Goal: Information Seeking & Learning: Learn about a topic

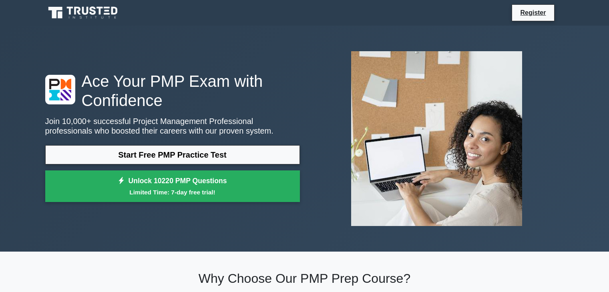
click at [287, 165] on div "Start Free PMP Practice Test Unlock 10220 PMP Questions Limited Time: 7-day fre…" at bounding box center [172, 175] width 255 height 61
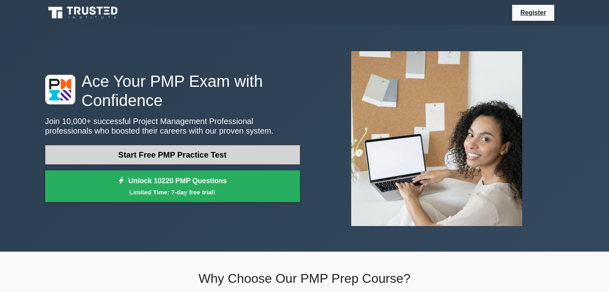
click at [286, 159] on link "Start Free PMP Practice Test" at bounding box center [172, 154] width 255 height 19
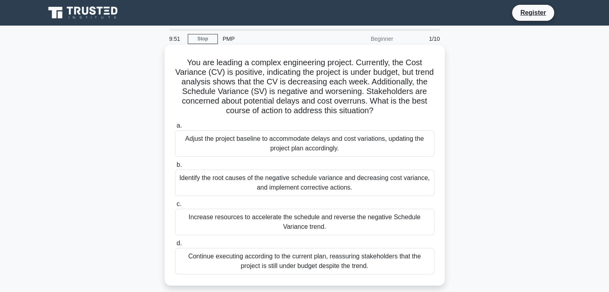
click at [281, 177] on div "Identify the root causes of the negative schedule variance and decreasing cost …" at bounding box center [304, 183] width 259 height 26
click at [175, 168] on input "b. Identify the root causes of the negative schedule variance and decreasing co…" at bounding box center [175, 165] width 0 height 5
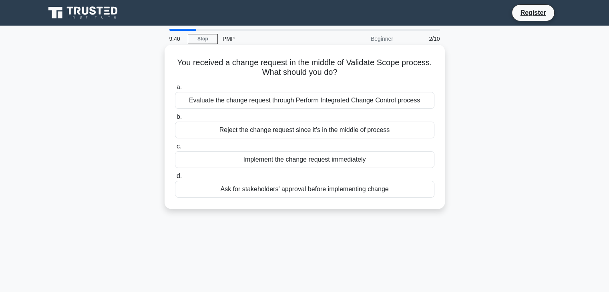
click at [305, 158] on div "Implement the change request immediately" at bounding box center [304, 159] width 259 height 17
click at [175, 149] on input "c. Implement the change request immediately" at bounding box center [175, 146] width 0 height 5
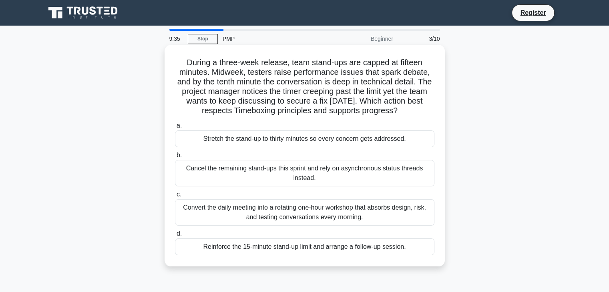
click at [291, 220] on div "Convert the daily meeting into a rotating one-hour workshop that absorbs design…" at bounding box center [304, 212] width 259 height 26
click at [175, 197] on input "c. Convert the daily meeting into a rotating one-hour workshop that absorbs des…" at bounding box center [175, 194] width 0 height 5
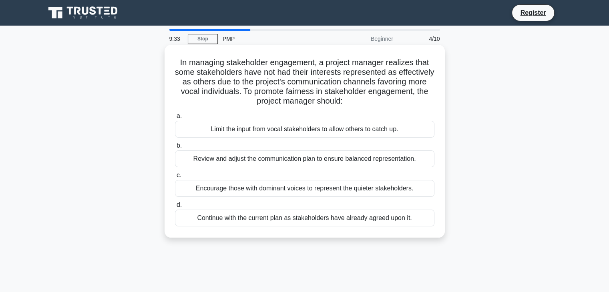
click at [285, 160] on div "Review and adjust the communication plan to ensure balanced representation." at bounding box center [304, 159] width 259 height 17
click at [175, 149] on input "b. Review and adjust the communication plan to ensure balanced representation." at bounding box center [175, 145] width 0 height 5
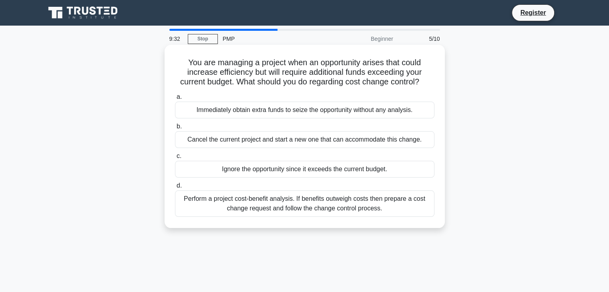
click at [278, 199] on div "Perform a project cost-benefit analysis. If benefits outweigh costs then prepar…" at bounding box center [304, 204] width 259 height 26
click at [175, 189] on input "d. Perform a project cost-benefit analysis. If benefits outweigh costs then pre…" at bounding box center [175, 185] width 0 height 5
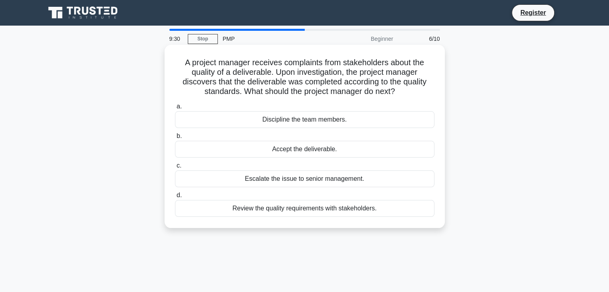
click at [281, 141] on div "Accept the deliverable." at bounding box center [304, 149] width 259 height 17
click at [175, 139] on input "b. Accept the deliverable." at bounding box center [175, 136] width 0 height 5
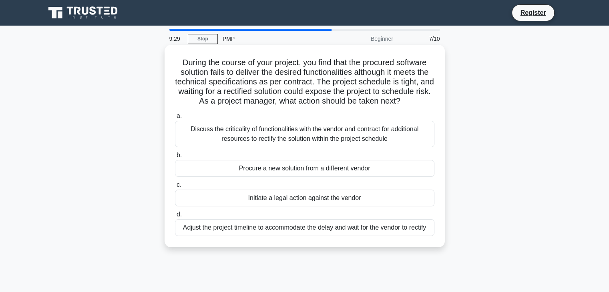
click at [280, 200] on div "Initiate a legal action against the vendor" at bounding box center [304, 198] width 259 height 17
click at [175, 188] on input "c. Initiate a legal action against the vendor" at bounding box center [175, 185] width 0 height 5
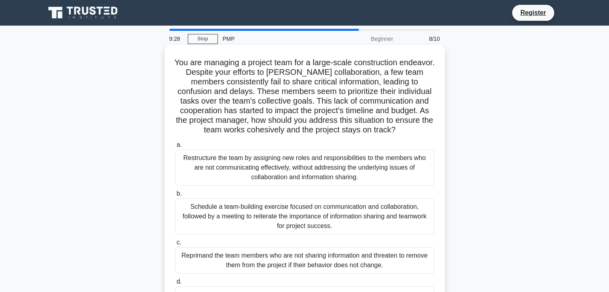
click at [278, 173] on div "Restructure the team by assigning new roles and responsibilities to the members…" at bounding box center [304, 168] width 259 height 36
click at [175, 148] on input "a. Restructure the team by assigning new roles and responsibilities to the memb…" at bounding box center [175, 145] width 0 height 5
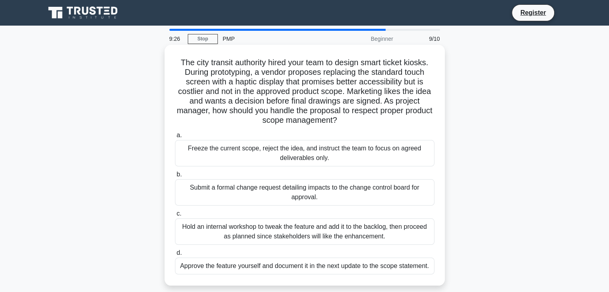
click at [279, 213] on label "c. Hold an internal workshop to tweak the feature and add it to the backlog, th…" at bounding box center [304, 227] width 259 height 36
click at [175, 213] on input "c. Hold an internal workshop to tweak the feature and add it to the backlog, th…" at bounding box center [175, 213] width 0 height 5
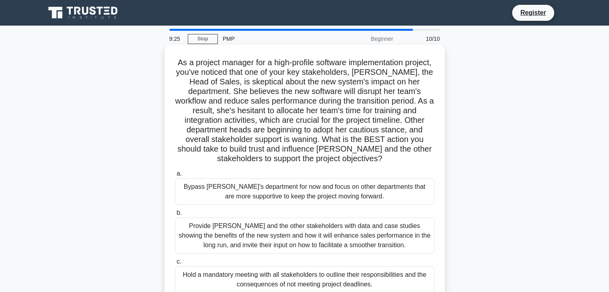
click at [283, 253] on div "Provide Maria and the other stakeholders with data and case studies showing the…" at bounding box center [304, 236] width 259 height 36
click at [175, 216] on input "b. Provide Maria and the other stakeholders with data and case studies showing …" at bounding box center [175, 213] width 0 height 5
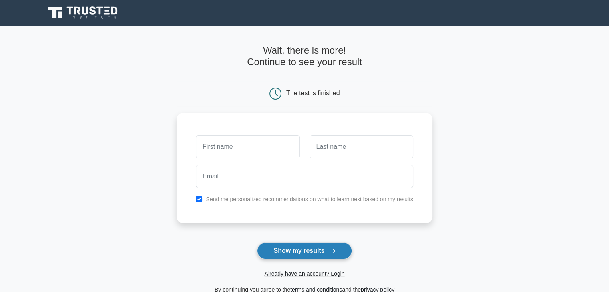
click at [313, 245] on button "Show my results" at bounding box center [304, 251] width 94 height 17
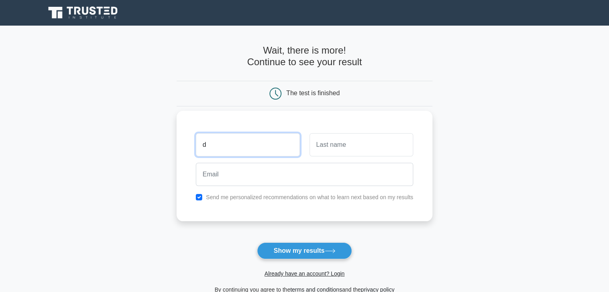
type input "Daniella"
click at [334, 149] on input "text" at bounding box center [361, 144] width 104 height 23
type input "j"
type input "k"
type input "Kendi"
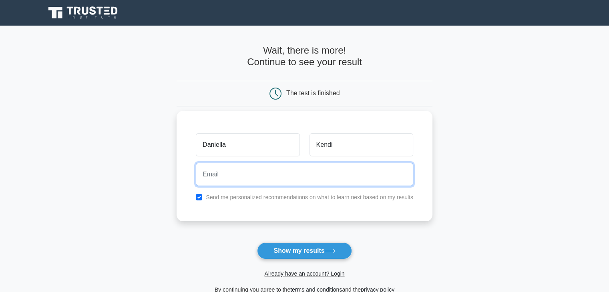
click at [333, 174] on input "email" at bounding box center [304, 174] width 217 height 23
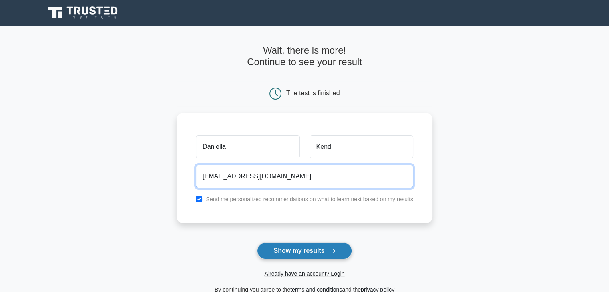
type input "kendidaniella97@gmail.com"
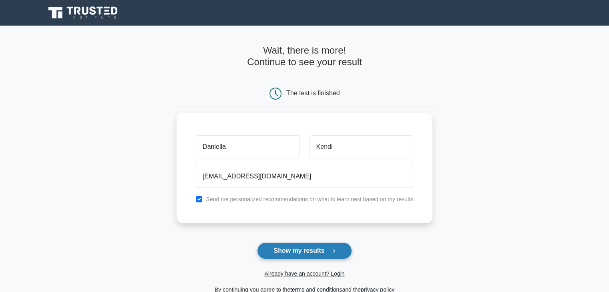
click at [310, 248] on button "Show my results" at bounding box center [304, 251] width 94 height 17
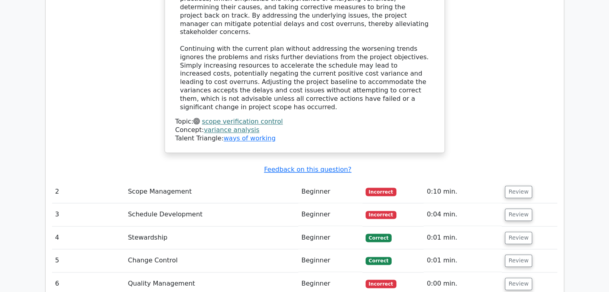
scroll to position [1073, 0]
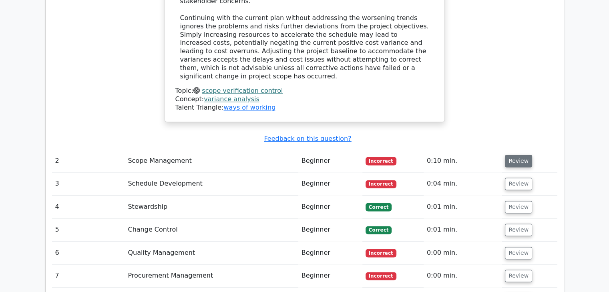
click at [514, 155] on button "Review" at bounding box center [518, 161] width 27 height 12
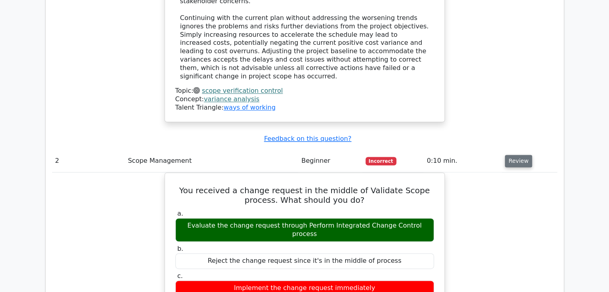
click at [514, 155] on button "Review" at bounding box center [518, 161] width 27 height 12
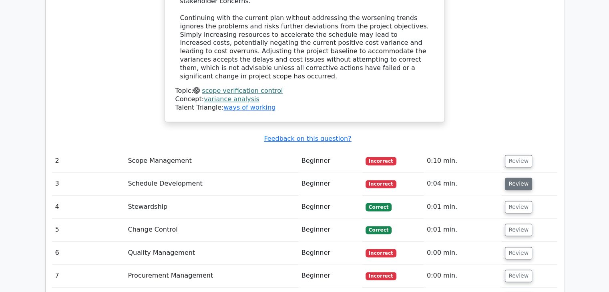
click at [514, 178] on button "Review" at bounding box center [518, 184] width 27 height 12
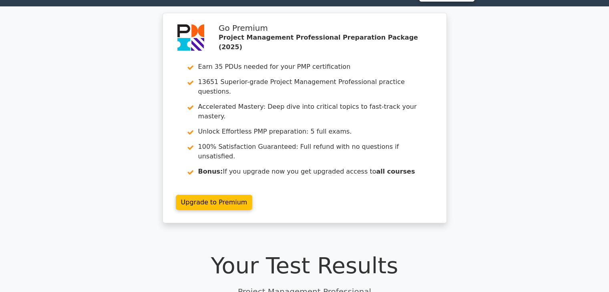
scroll to position [0, 0]
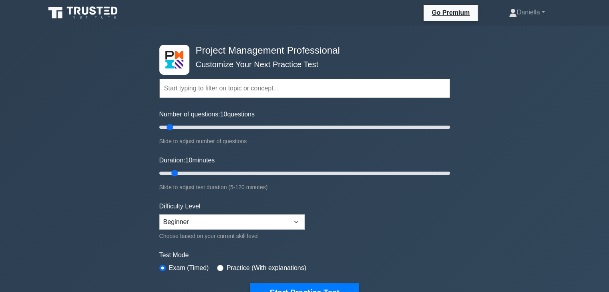
click at [257, 177] on div "Duration: 10 minutes Slide to adjust test duration (5-120 minutes)" at bounding box center [304, 174] width 291 height 36
click at [260, 170] on input "Duration: 10 minutes" at bounding box center [304, 174] width 291 height 10
click at [285, 170] on input "Duration: 55 minutes" at bounding box center [304, 174] width 291 height 10
click at [319, 169] on input "Duration: 70 minutes" at bounding box center [304, 174] width 291 height 10
type input "80"
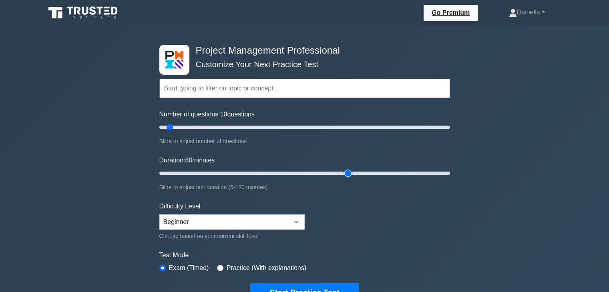
click at [349, 169] on input "Duration: 80 minutes" at bounding box center [304, 174] width 291 height 10
click at [301, 288] on button "Start Practice Test" at bounding box center [304, 292] width 108 height 18
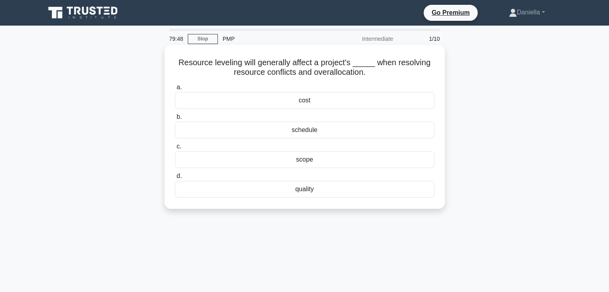
click at [310, 108] on div "cost" at bounding box center [304, 100] width 259 height 17
click at [175, 90] on input "a. cost" at bounding box center [175, 87] width 0 height 5
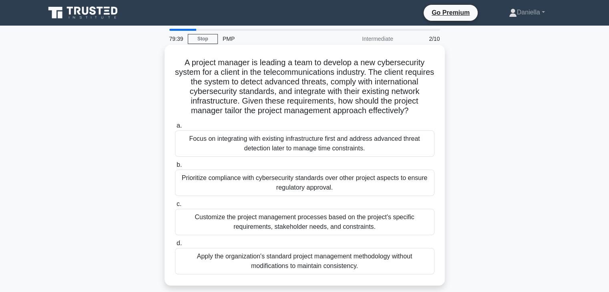
click at [346, 235] on div "Customize the project management processes based on the project's specific requ…" at bounding box center [304, 222] width 259 height 26
click at [175, 207] on input "c. Customize the project management processes based on the project's specific r…" at bounding box center [175, 204] width 0 height 5
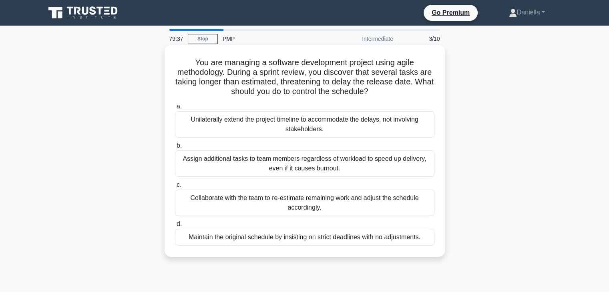
click at [338, 232] on div "Maintain the original schedule by insisting on strict deadlines with no adjustm…" at bounding box center [304, 237] width 259 height 17
click at [175, 227] on input "d. Maintain the original schedule by insisting on strict deadlines with no adju…" at bounding box center [175, 224] width 0 height 5
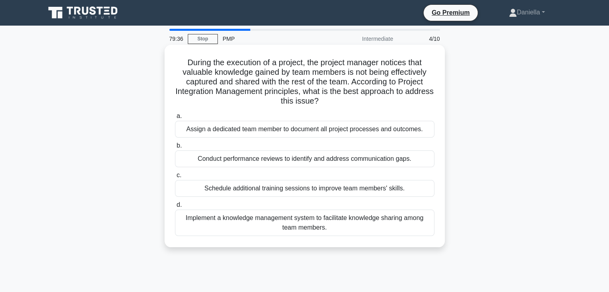
click at [331, 194] on div "Schedule additional training sessions to improve team members' skills." at bounding box center [304, 188] width 259 height 17
click at [175, 178] on input "c. Schedule additional training sessions to improve team members' skills." at bounding box center [175, 175] width 0 height 5
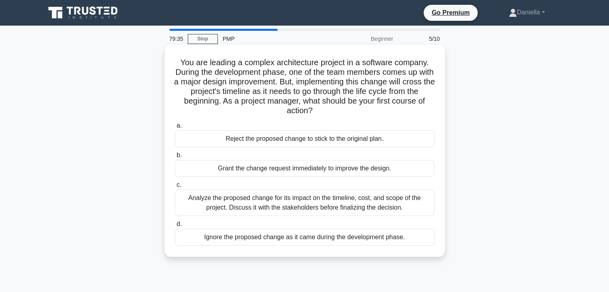
click at [327, 154] on label "b. Grant the change request immediately to improve the design." at bounding box center [304, 164] width 259 height 26
click at [175, 154] on input "b. Grant the change request immediately to improve the design." at bounding box center [175, 155] width 0 height 5
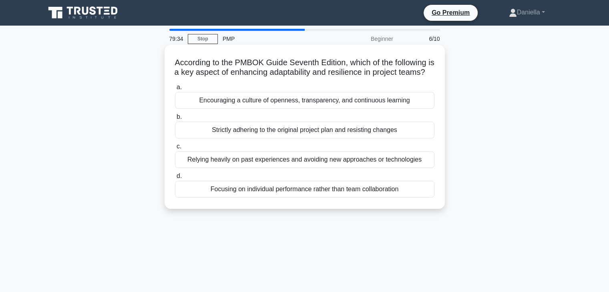
click at [327, 168] on div "Relying heavily on past experiences and avoiding new approaches or technologies" at bounding box center [304, 159] width 259 height 17
click at [175, 149] on input "c. Relying heavily on past experiences and avoiding new approaches or technolog…" at bounding box center [175, 146] width 0 height 5
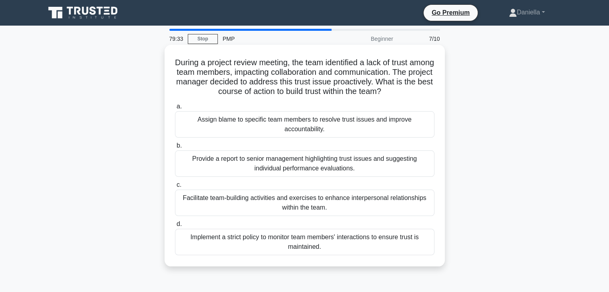
click at [316, 121] on div "Assign blame to specific team members to resolve trust issues and improve accou…" at bounding box center [304, 124] width 259 height 26
click at [175, 109] on input "a. Assign blame to specific team members to resolve trust issues and improve ac…" at bounding box center [175, 106] width 0 height 5
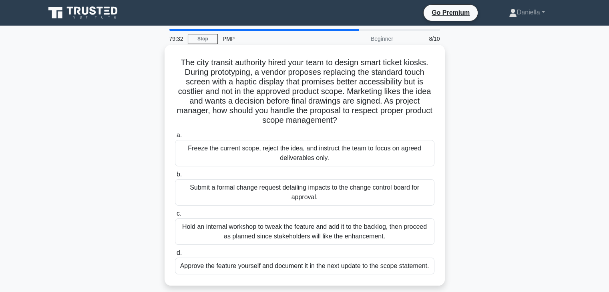
click at [317, 203] on div "Submit a formal change request detailing impacts to the change control board fo…" at bounding box center [304, 192] width 259 height 26
click at [175, 177] on input "b. Submit a formal change request detailing impacts to the change control board…" at bounding box center [175, 174] width 0 height 5
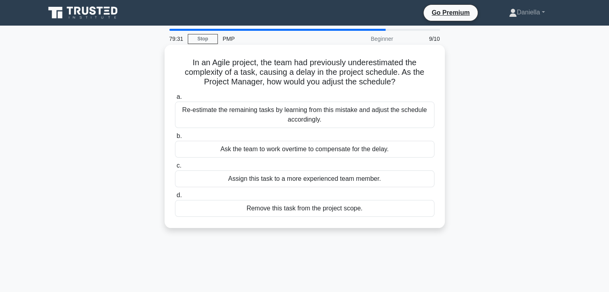
click at [315, 221] on div "In an Agile project, the team had previously underestimated the complexity of a…" at bounding box center [305, 136] width 274 height 177
click at [314, 214] on div "Remove this task from the project scope." at bounding box center [304, 208] width 259 height 17
click at [175, 198] on input "d. Remove this task from the project scope." at bounding box center [175, 195] width 0 height 5
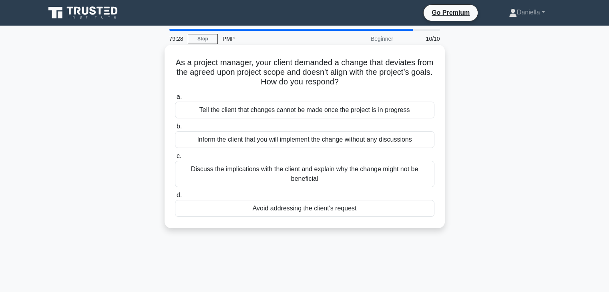
click at [312, 186] on div "Discuss the implications with the client and explain why the change might not b…" at bounding box center [304, 174] width 259 height 26
click at [175, 159] on input "c. Discuss the implications with the client and explain why the change might no…" at bounding box center [175, 156] width 0 height 5
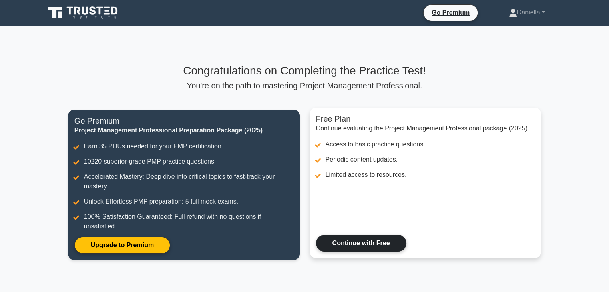
click at [316, 235] on link "Continue with Free" at bounding box center [361, 243] width 90 height 17
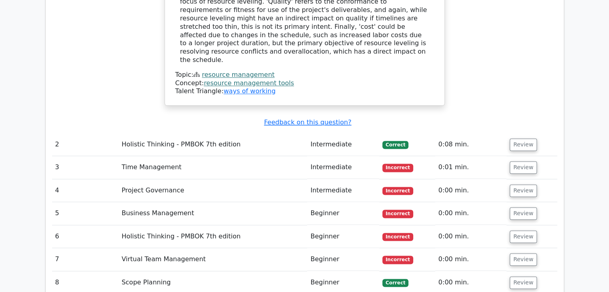
scroll to position [1025, 0]
click at [528, 161] on button "Review" at bounding box center [523, 167] width 27 height 12
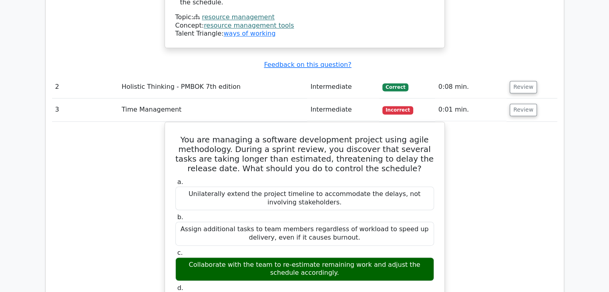
scroll to position [1073, 0]
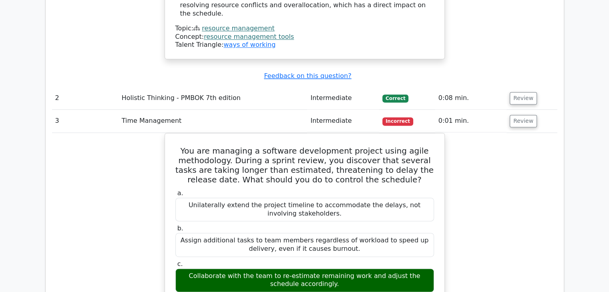
click at [510, 115] on button "Review" at bounding box center [523, 121] width 27 height 12
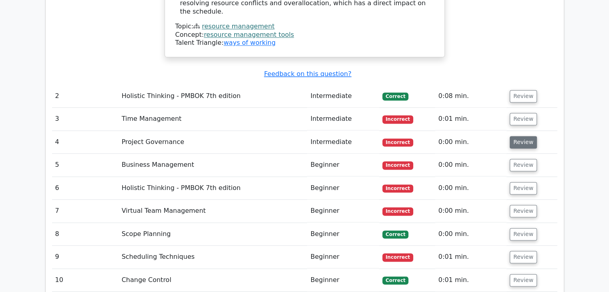
click at [518, 136] on button "Review" at bounding box center [523, 142] width 27 height 12
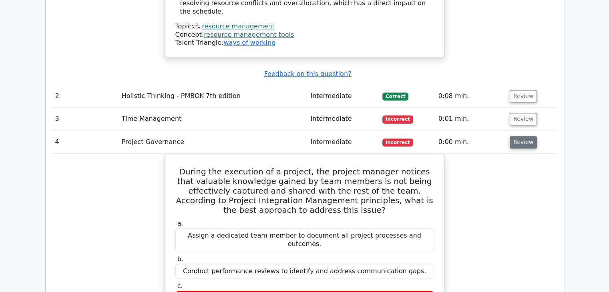
click at [510, 136] on button "Review" at bounding box center [523, 142] width 27 height 12
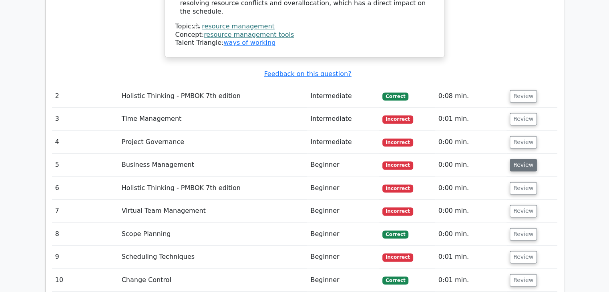
click at [520, 159] on button "Review" at bounding box center [523, 165] width 27 height 12
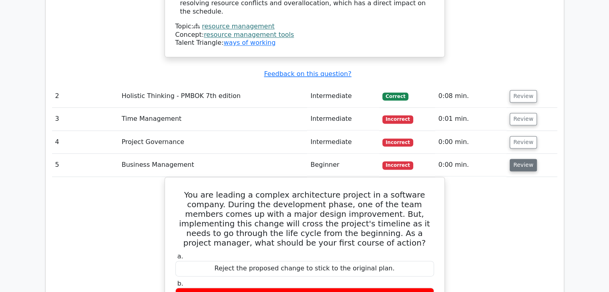
click at [510, 159] on button "Review" at bounding box center [523, 165] width 27 height 12
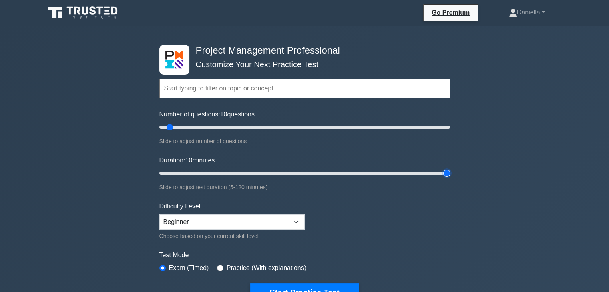
type input "120"
click at [447, 174] on input "Duration: 10 minutes" at bounding box center [304, 174] width 291 height 10
click at [303, 285] on button "Start Practice Test" at bounding box center [304, 292] width 108 height 18
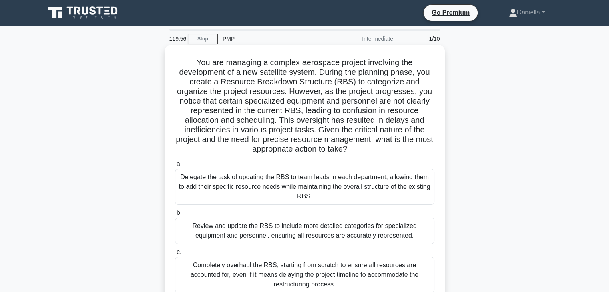
click at [266, 264] on div "Completely overhaul the RBS, starting from scratch to ensure all resources are …" at bounding box center [304, 275] width 259 height 36
click at [175, 255] on input "c. Completely overhaul the RBS, starting from scratch to ensure all resources a…" at bounding box center [175, 252] width 0 height 5
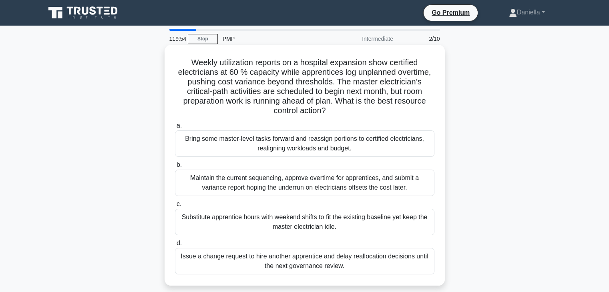
click at [253, 176] on div "Maintain the current sequencing, approve overtime for apprentices, and submit a…" at bounding box center [304, 183] width 259 height 26
click at [175, 168] on input "b. Maintain the current sequencing, approve overtime for apprentices, and submi…" at bounding box center [175, 165] width 0 height 5
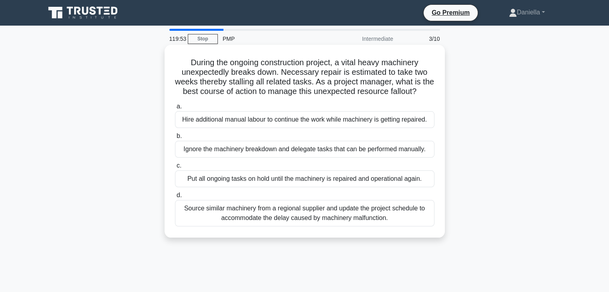
click at [253, 182] on div "Put all ongoing tasks on hold until the machinery is repaired and operational a…" at bounding box center [304, 179] width 259 height 17
click at [175, 169] on input "c. Put all ongoing tasks on hold until the machinery is repaired and operationa…" at bounding box center [175, 165] width 0 height 5
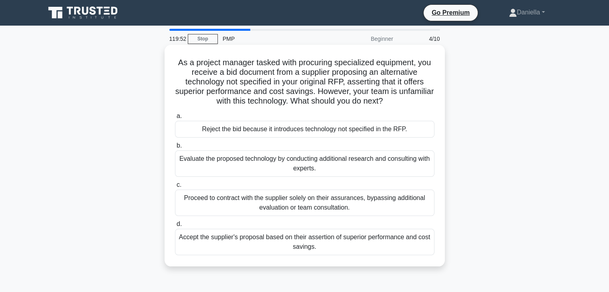
click at [256, 140] on div "a. Reject the bid because it introduces technology not specified in the RFP. b.…" at bounding box center [304, 183] width 269 height 147
click at [256, 139] on div "a. Reject the bid because it introduces technology not specified in the RFP. b.…" at bounding box center [304, 183] width 269 height 147
click at [275, 130] on div "Reject the bid because it introduces technology not specified in the RFP." at bounding box center [304, 129] width 259 height 17
click at [175, 119] on input "a. Reject the bid because it introduces technology not specified in the RFP." at bounding box center [175, 116] width 0 height 5
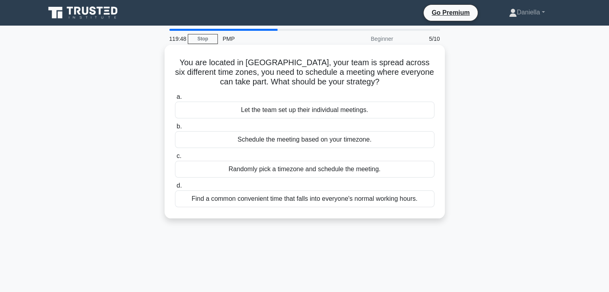
click at [281, 172] on div "Randomly pick a timezone and schedule the meeting." at bounding box center [304, 169] width 259 height 17
click at [175, 159] on input "c. Randomly pick a timezone and schedule the meeting." at bounding box center [175, 156] width 0 height 5
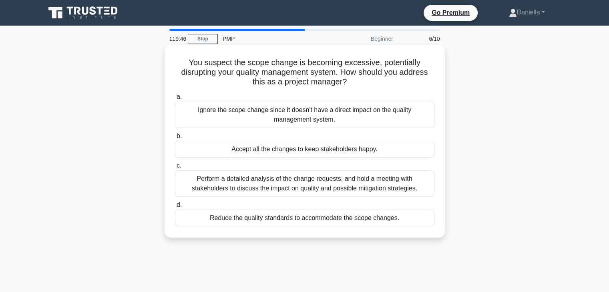
click at [290, 107] on div "Ignore the scope change since it doesn't have a direct impact on the quality ma…" at bounding box center [304, 115] width 259 height 26
click at [175, 100] on input "a. Ignore the scope change since it doesn't have a direct impact on the quality…" at bounding box center [175, 96] width 0 height 5
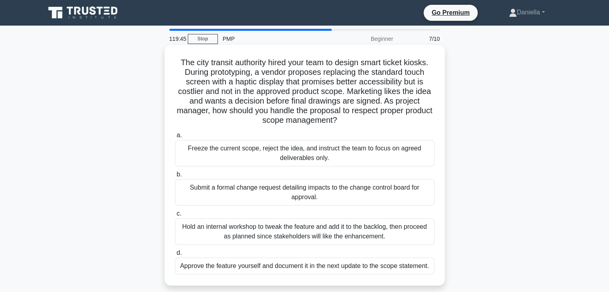
click at [286, 257] on label "d. Approve the feature yourself and document it in the next update to the scope…" at bounding box center [304, 261] width 259 height 26
click at [175, 256] on input "d. Approve the feature yourself and document it in the next update to the scope…" at bounding box center [175, 253] width 0 height 5
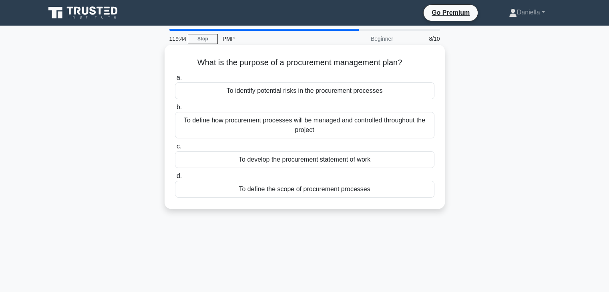
click at [298, 118] on div "To define how procurement processes will be managed and controlled throughout t…" at bounding box center [304, 125] width 259 height 26
click at [175, 110] on input "b. To define how procurement processes will be managed and controlled throughou…" at bounding box center [175, 107] width 0 height 5
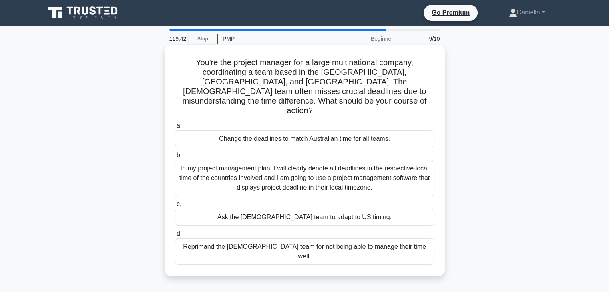
click at [313, 239] on div "Reprimand the [DEMOGRAPHIC_DATA] team for not being able to manage their time w…" at bounding box center [304, 252] width 259 height 26
click at [175, 231] on input "d. Reprimand the [DEMOGRAPHIC_DATA] team for not being able to manage their tim…" at bounding box center [175, 233] width 0 height 5
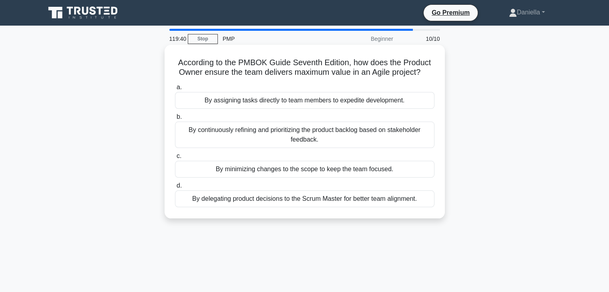
click at [315, 108] on div "By assigning tasks directly to team members to expedite development." at bounding box center [304, 100] width 259 height 17
click at [175, 90] on input "a. By assigning tasks directly to team members to expedite development." at bounding box center [175, 87] width 0 height 5
